Goal: Book appointment/travel/reservation

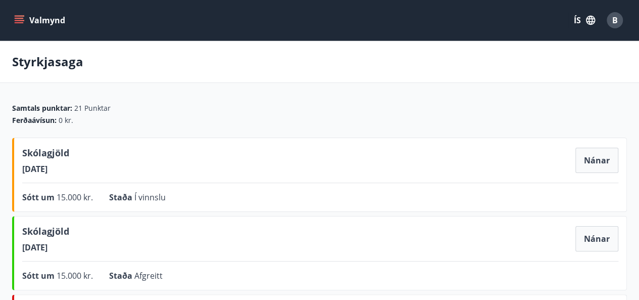
click at [20, 24] on icon "menu" at bounding box center [19, 20] width 10 height 10
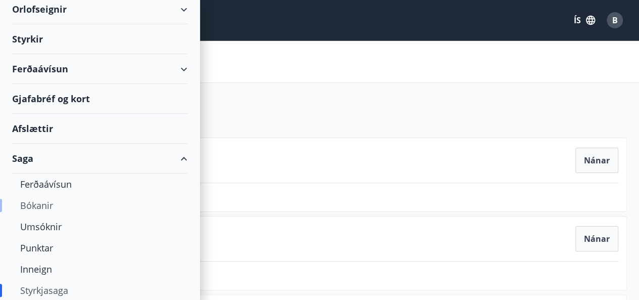
scroll to position [81, 0]
click at [53, 232] on div "Umsóknir" at bounding box center [99, 225] width 159 height 21
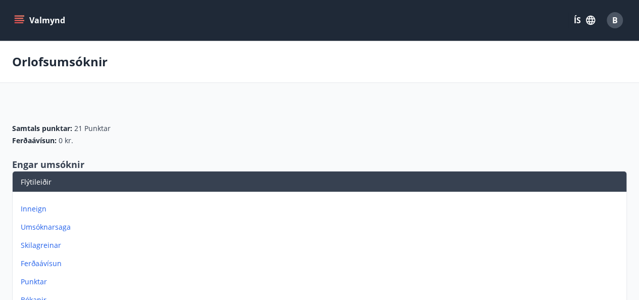
click at [21, 27] on button "Valmynd" at bounding box center [40, 20] width 57 height 18
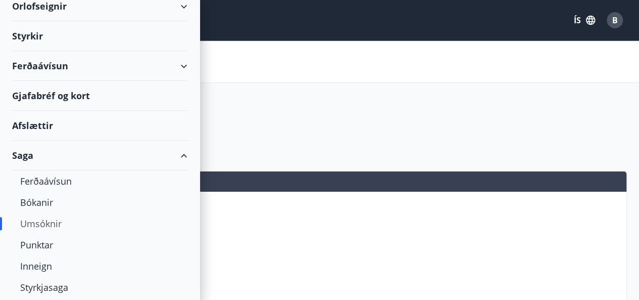
scroll to position [94, 0]
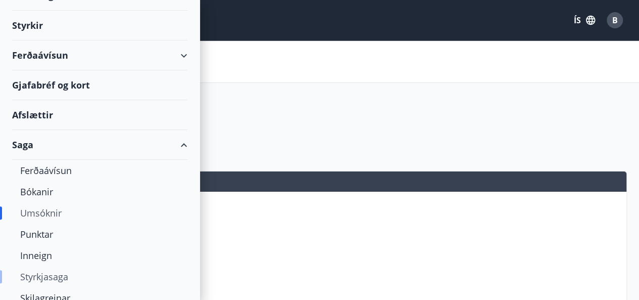
click at [69, 270] on div "Styrkjasaga" at bounding box center [99, 276] width 159 height 21
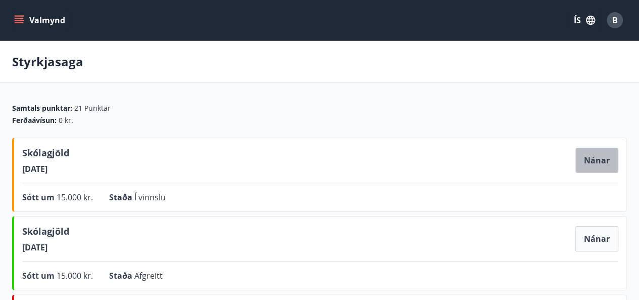
click at [601, 156] on button "Nánar" at bounding box center [597, 160] width 43 height 25
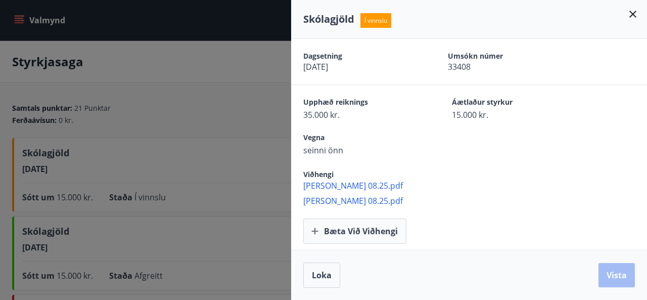
click at [208, 91] on div at bounding box center [323, 150] width 647 height 300
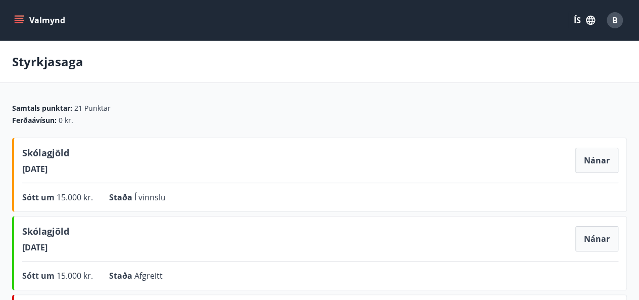
click at [22, 16] on icon "menu" at bounding box center [20, 16] width 11 height 1
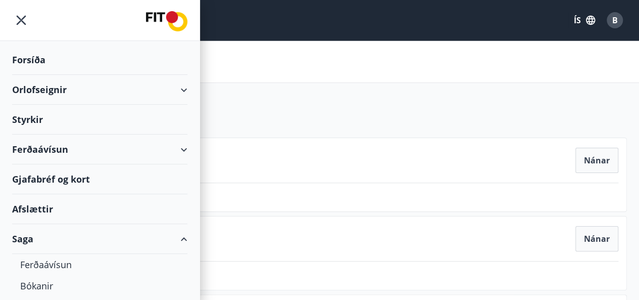
click at [57, 56] on div "Forsíða" at bounding box center [99, 60] width 175 height 30
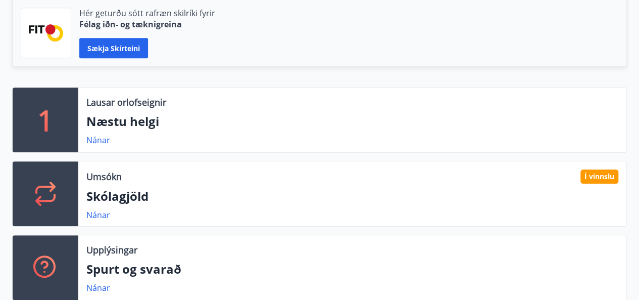
scroll to position [263, 0]
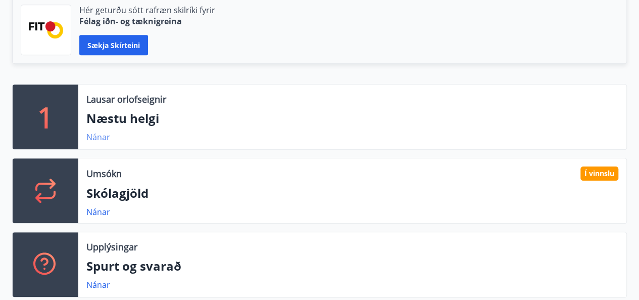
click at [98, 139] on link "Nánar" at bounding box center [98, 136] width 24 height 11
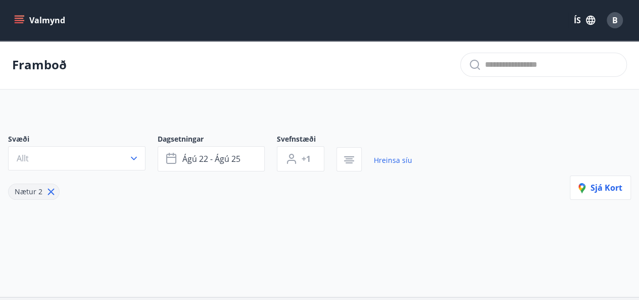
type input "*"
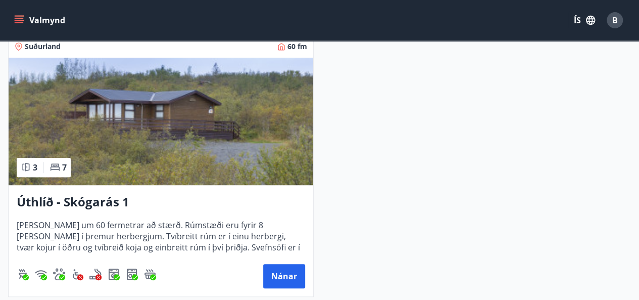
scroll to position [219, 0]
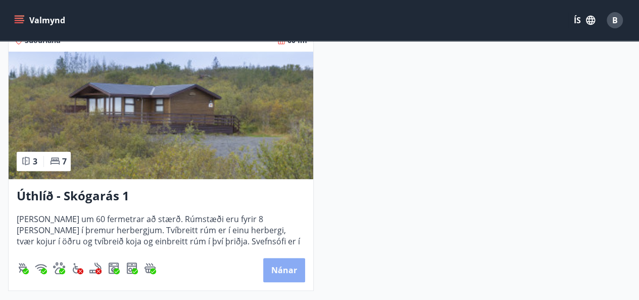
click at [288, 260] on button "Nánar" at bounding box center [284, 270] width 42 height 24
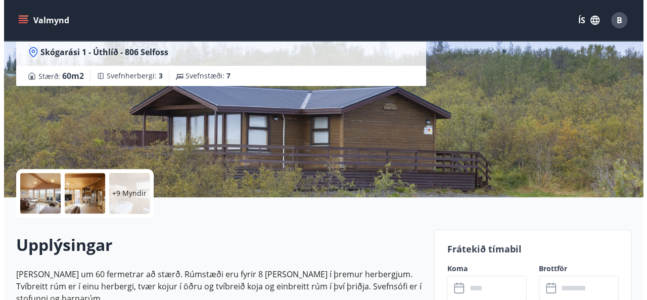
scroll to position [108, 0]
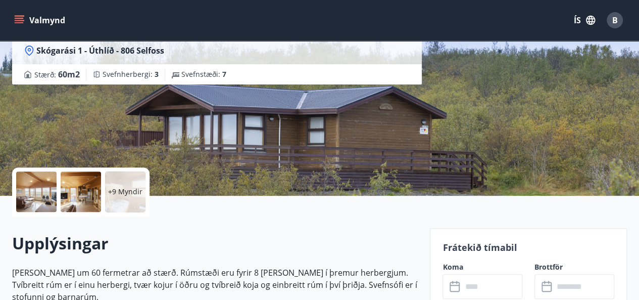
click at [50, 182] on div at bounding box center [36, 191] width 40 height 40
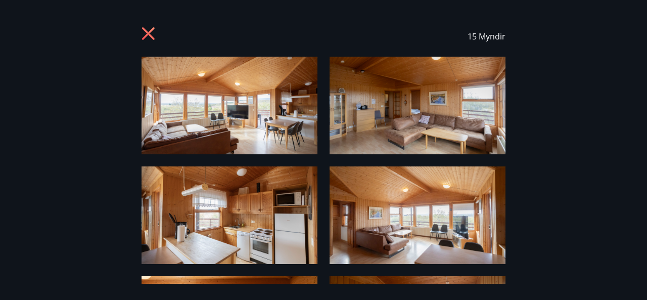
click at [192, 136] on img at bounding box center [229, 106] width 176 height 98
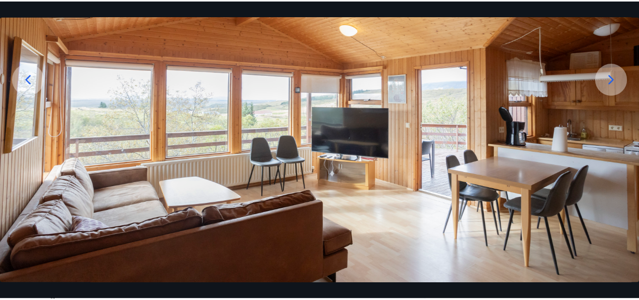
scroll to position [132, 0]
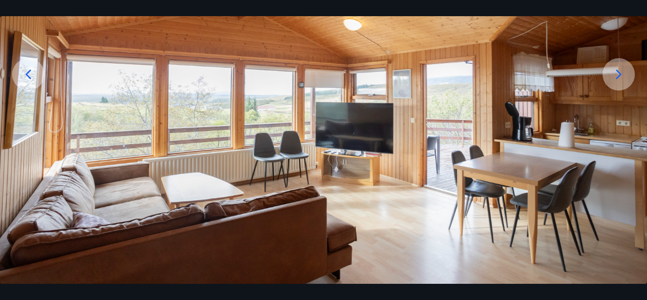
click at [608, 79] on div at bounding box center [618, 74] width 32 height 32
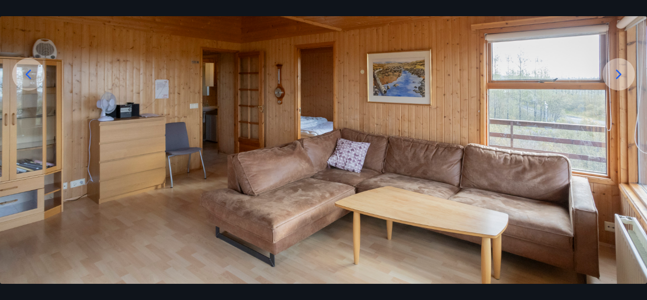
click at [608, 79] on div at bounding box center [618, 74] width 32 height 32
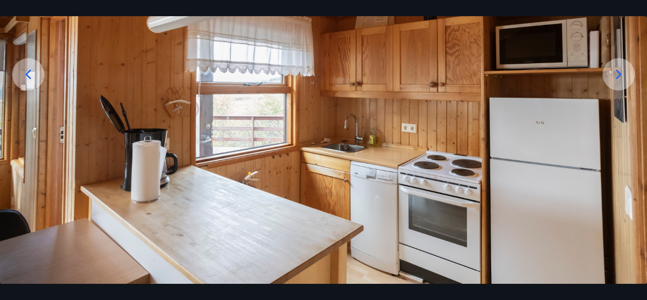
click at [608, 79] on div at bounding box center [618, 74] width 32 height 32
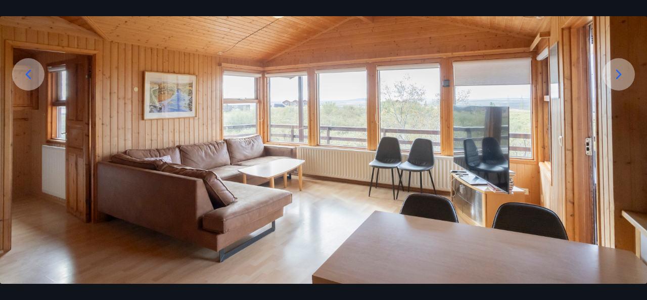
click at [608, 79] on div at bounding box center [618, 74] width 32 height 32
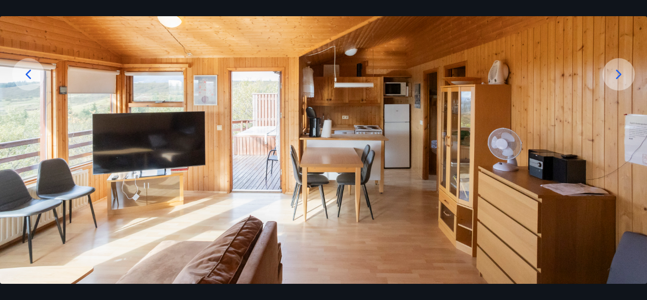
click at [608, 79] on div at bounding box center [618, 74] width 32 height 32
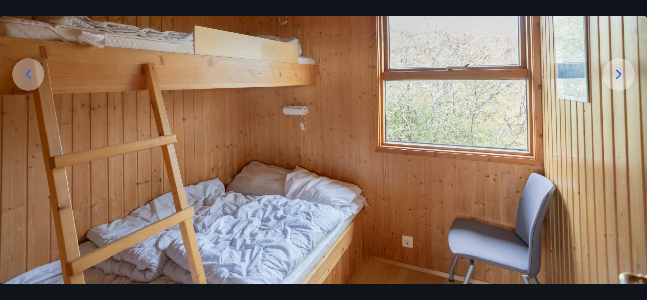
click at [608, 79] on div at bounding box center [618, 74] width 32 height 32
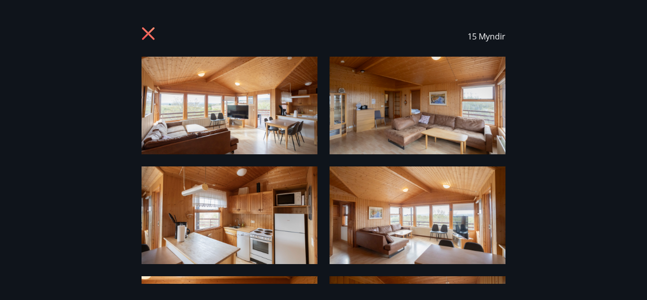
click at [148, 35] on icon at bounding box center [149, 35] width 16 height 16
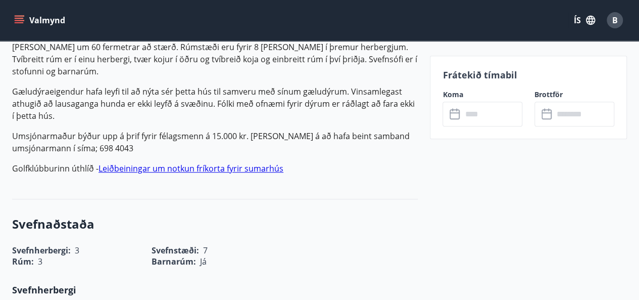
scroll to position [333, 0]
click at [476, 114] on input "text" at bounding box center [492, 114] width 61 height 25
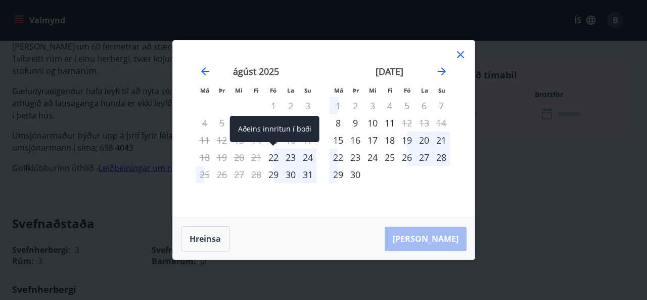
click at [272, 155] on div "22" at bounding box center [273, 157] width 17 height 17
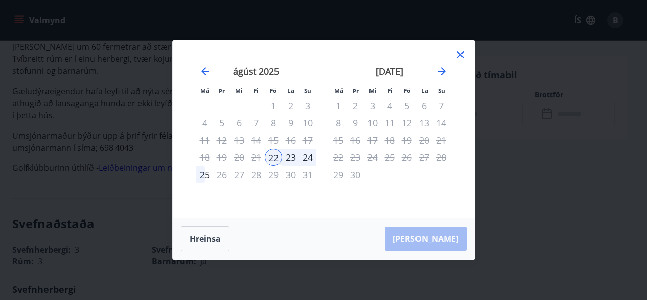
click at [307, 159] on div "24" at bounding box center [307, 157] width 17 height 17
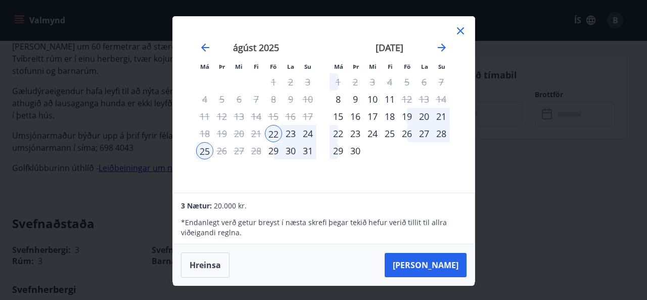
click at [305, 132] on div "24" at bounding box center [307, 133] width 17 height 17
click at [308, 135] on div "24" at bounding box center [307, 133] width 17 height 17
click at [461, 29] on icon at bounding box center [460, 30] width 7 height 7
